Goal: Task Accomplishment & Management: Manage account settings

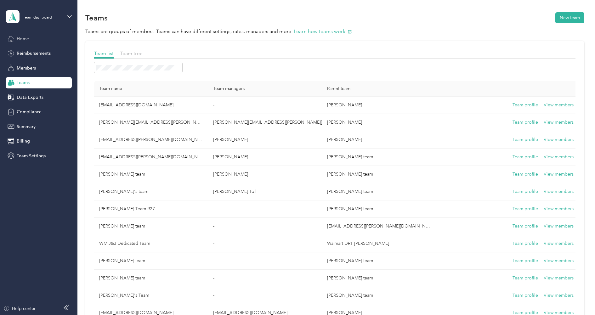
click at [37, 37] on div "Home" at bounding box center [39, 38] width 66 height 11
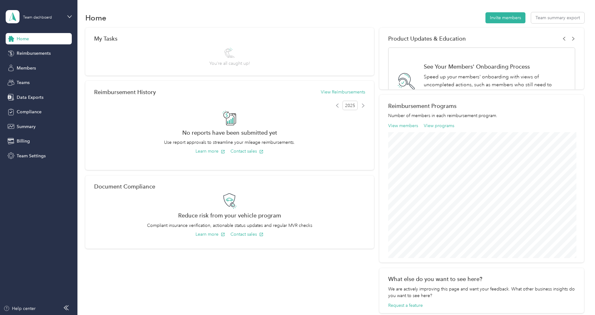
click at [47, 21] on div "Team dashboard" at bounding box center [34, 16] width 57 height 13
click at [34, 75] on div "Log out" at bounding box center [89, 80] width 159 height 11
